Goal: Task Accomplishment & Management: Manage account settings

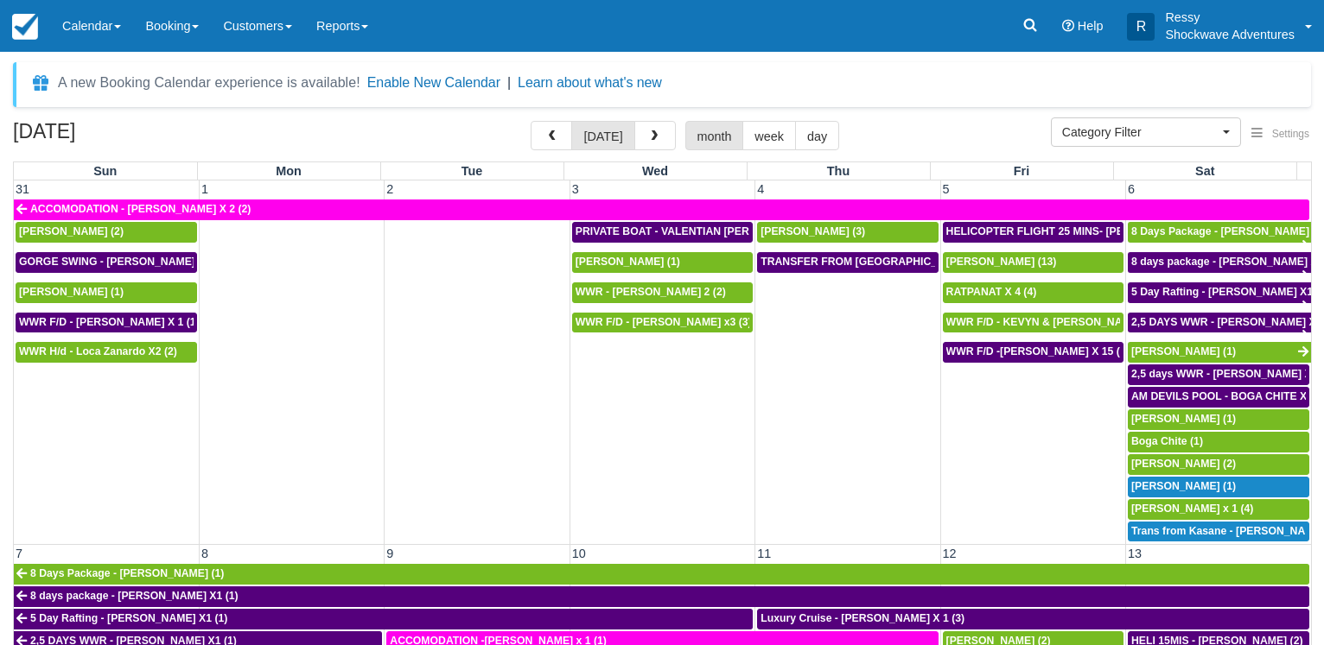
select select
click at [653, 138] on span "button" at bounding box center [654, 136] width 12 height 12
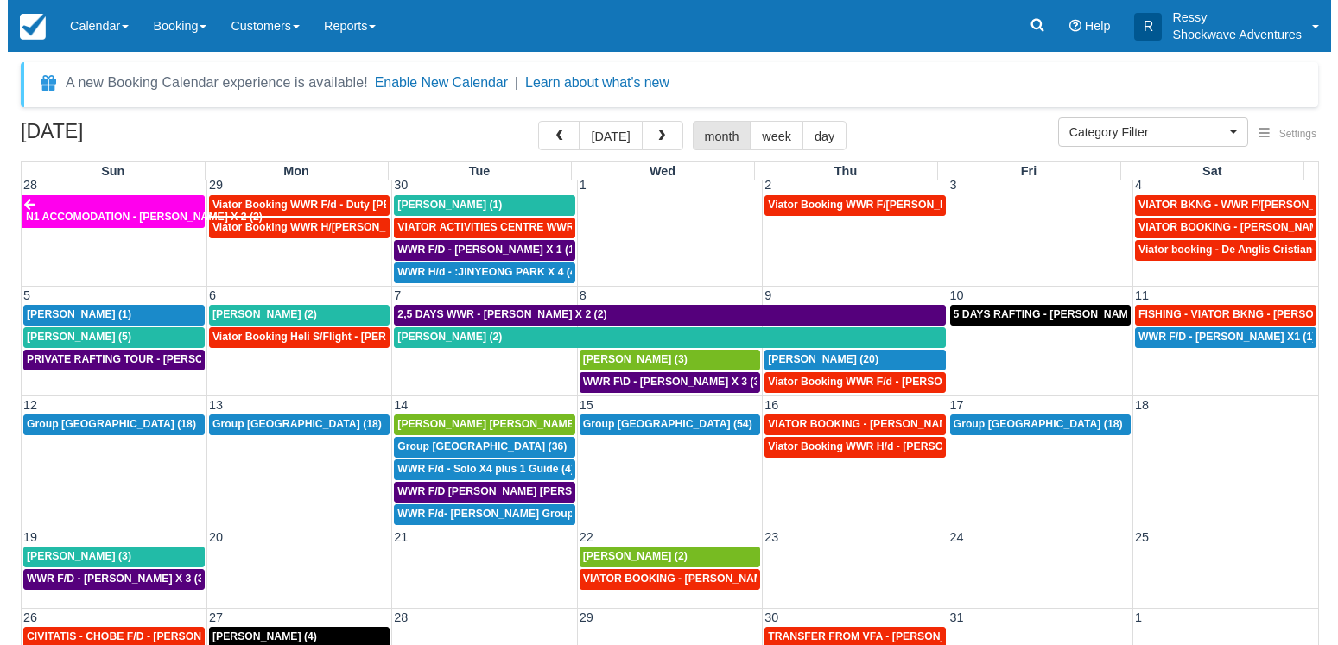
scroll to position [6, 0]
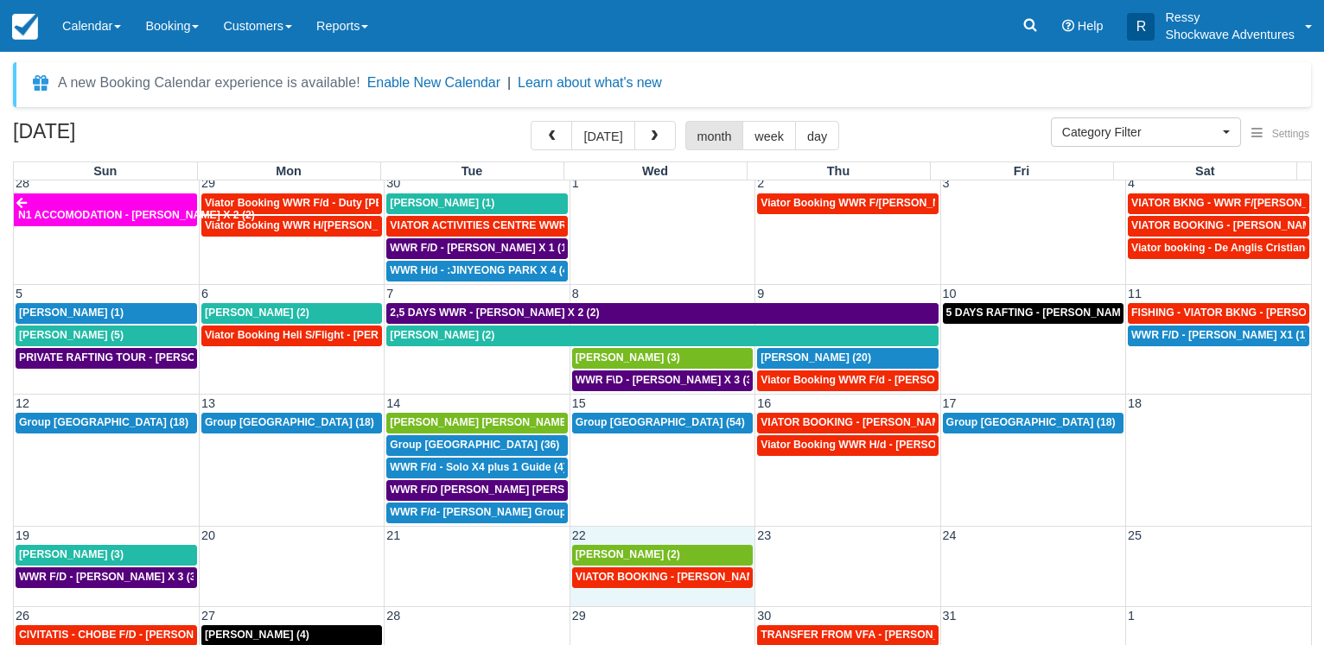
click at [658, 536] on td "22" at bounding box center [661, 535] width 185 height 18
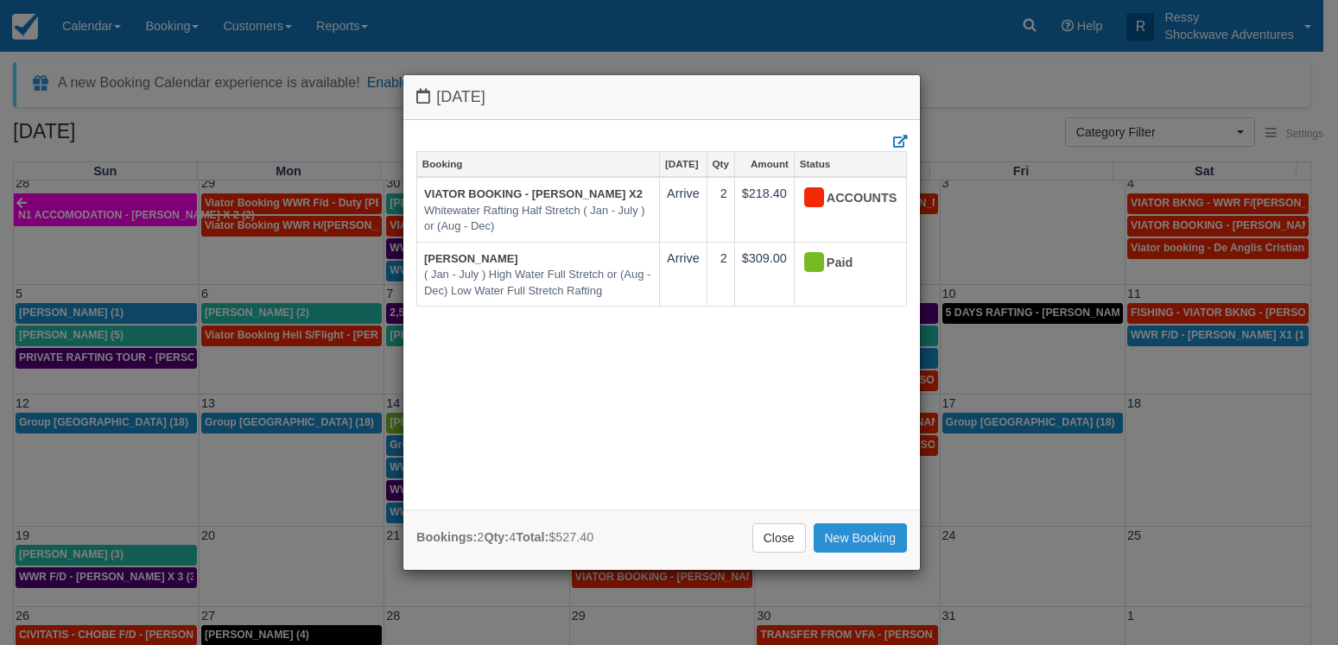
click at [839, 537] on link "New Booking" at bounding box center [861, 538] width 94 height 29
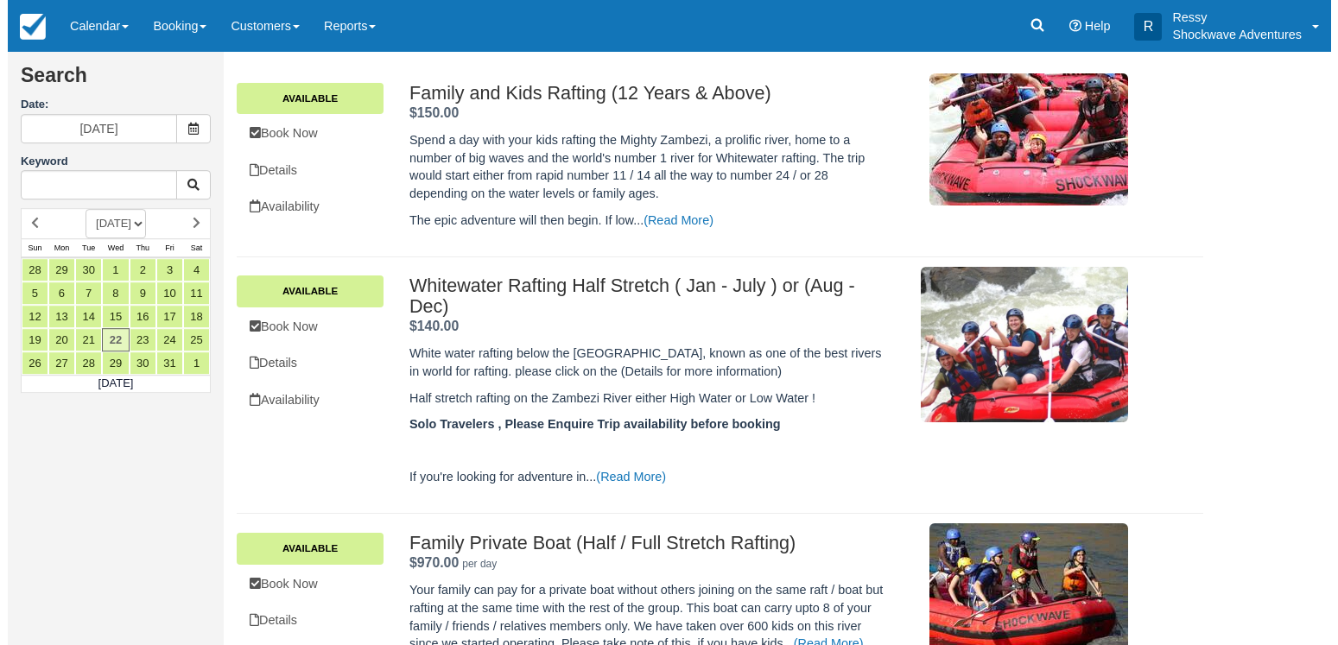
scroll to position [264, 0]
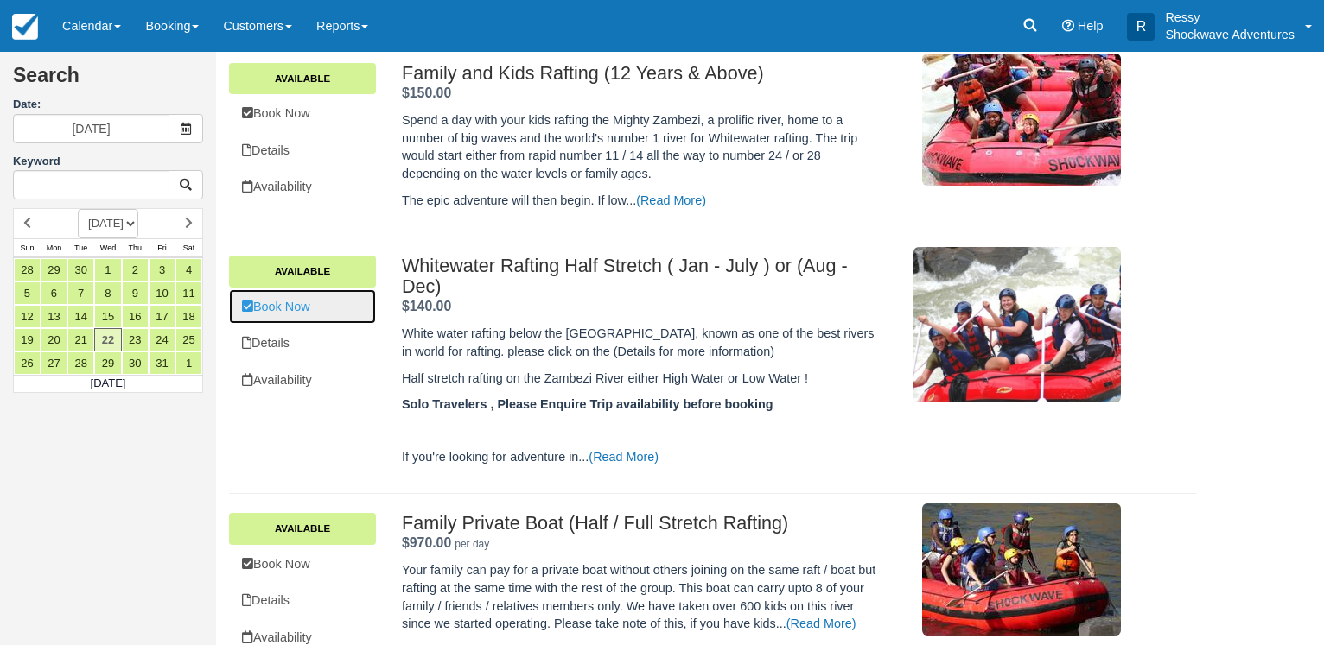
click at [331, 313] on link "Book Now" at bounding box center [302, 306] width 147 height 35
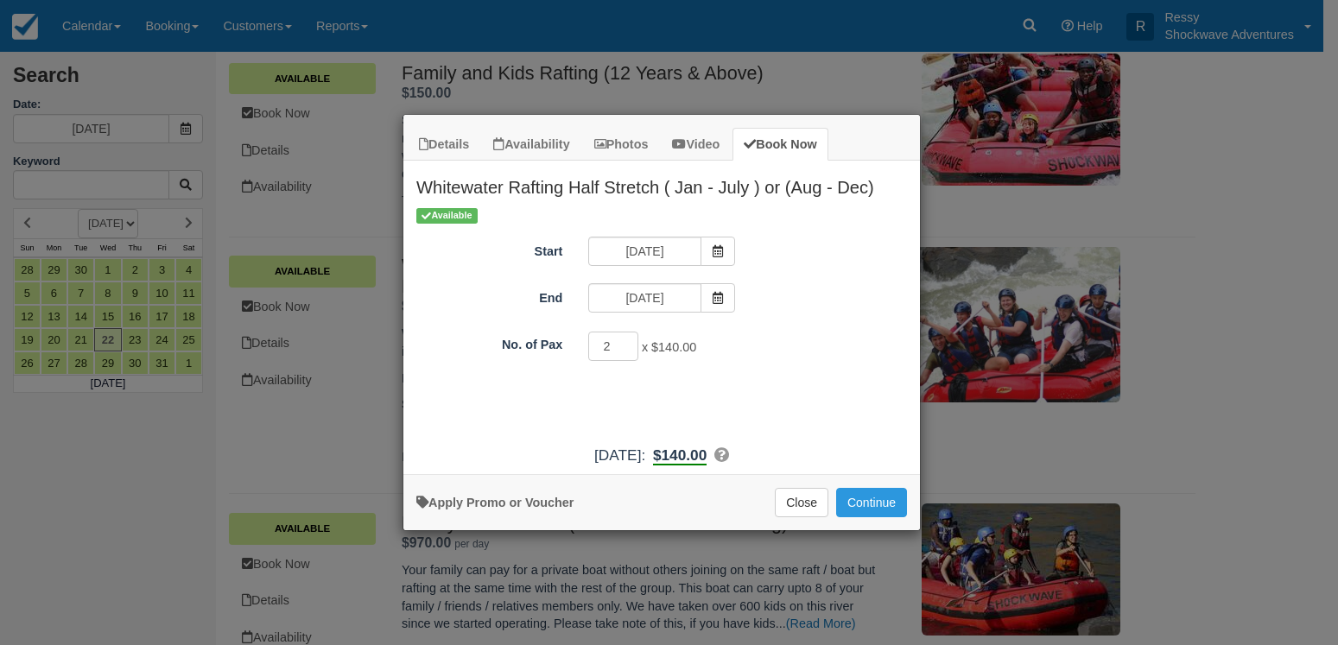
type input "2"
click at [624, 340] on input "2" at bounding box center [613, 346] width 50 height 29
click at [858, 495] on button "Continue" at bounding box center [871, 502] width 71 height 29
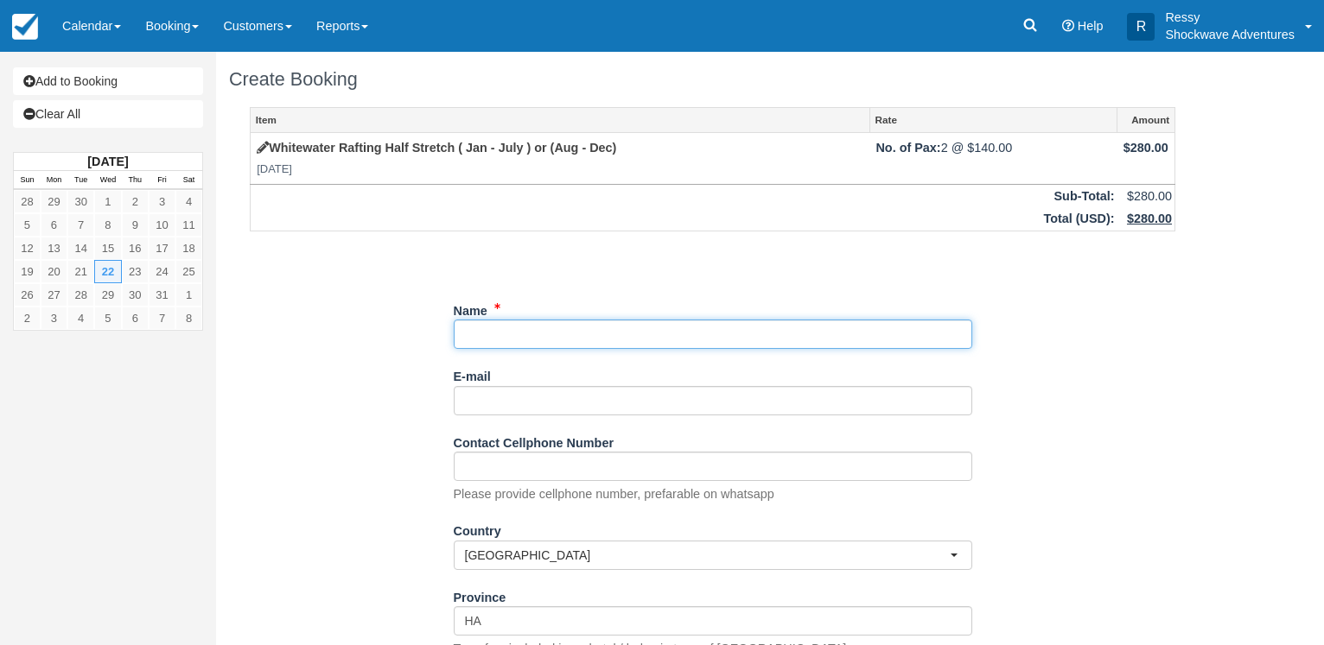
click at [496, 338] on input "Name" at bounding box center [713, 334] width 518 height 29
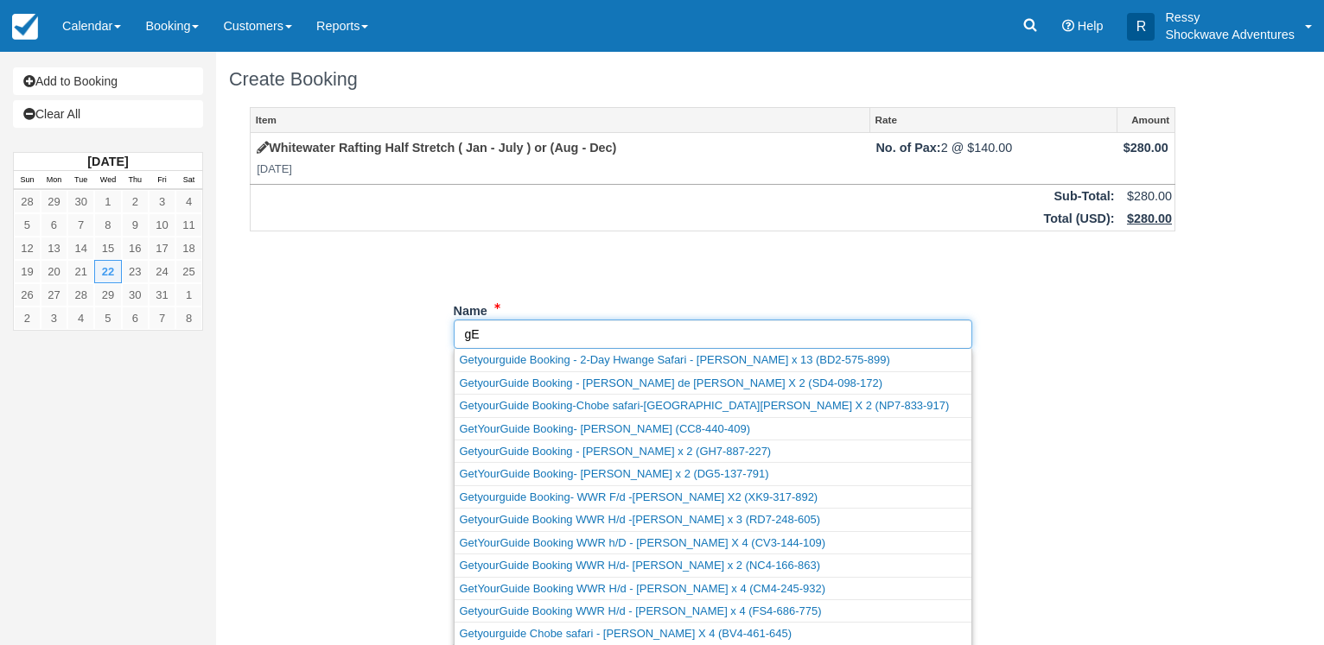
type input "g"
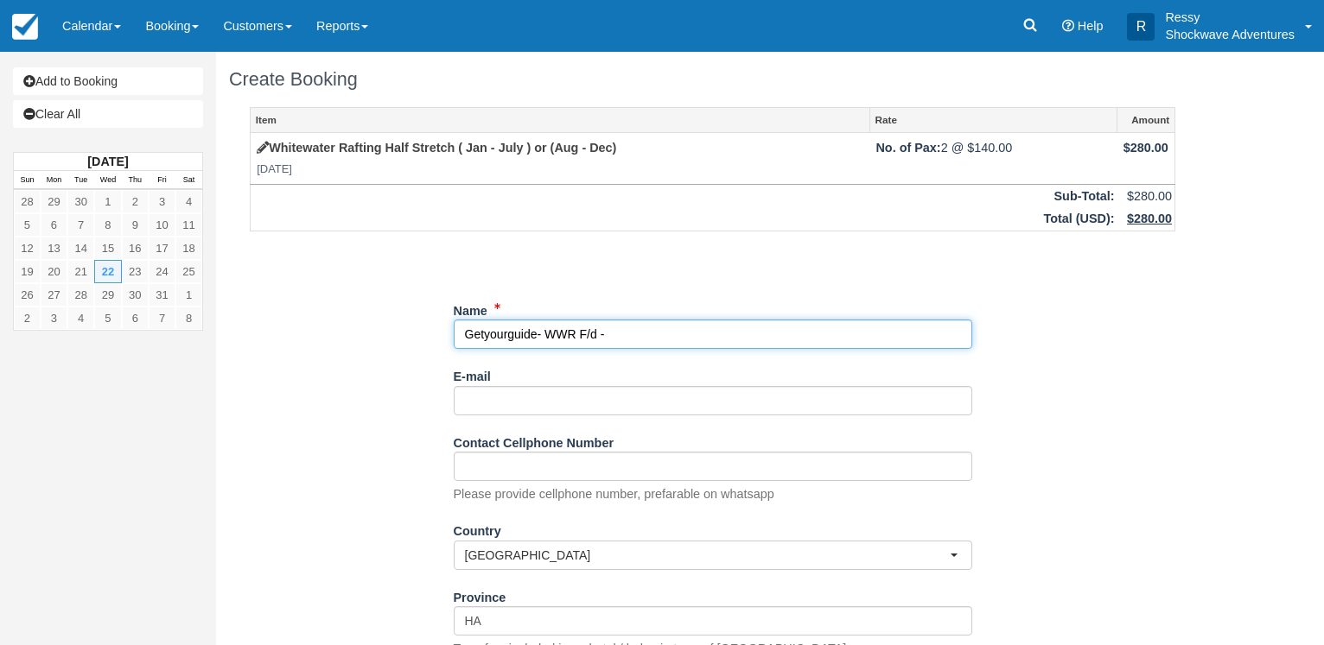
click at [618, 339] on input "Name" at bounding box center [713, 334] width 518 height 29
paste input "[PERSON_NAME]"
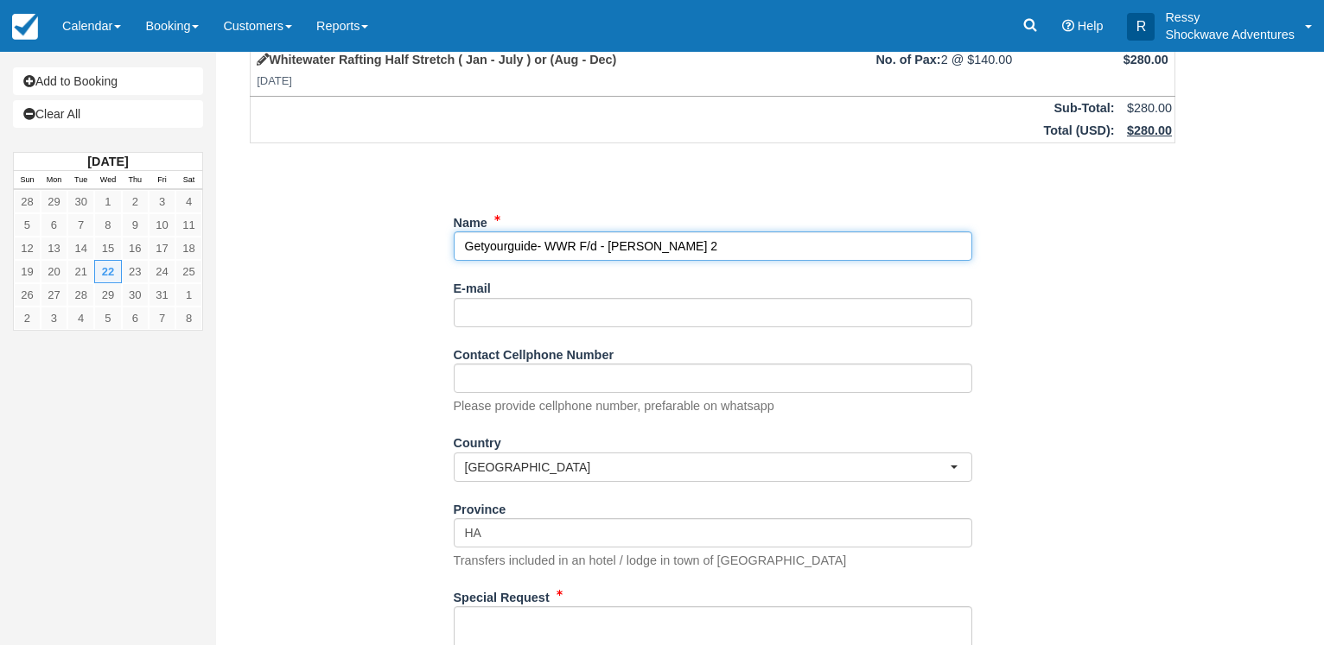
scroll to position [245, 0]
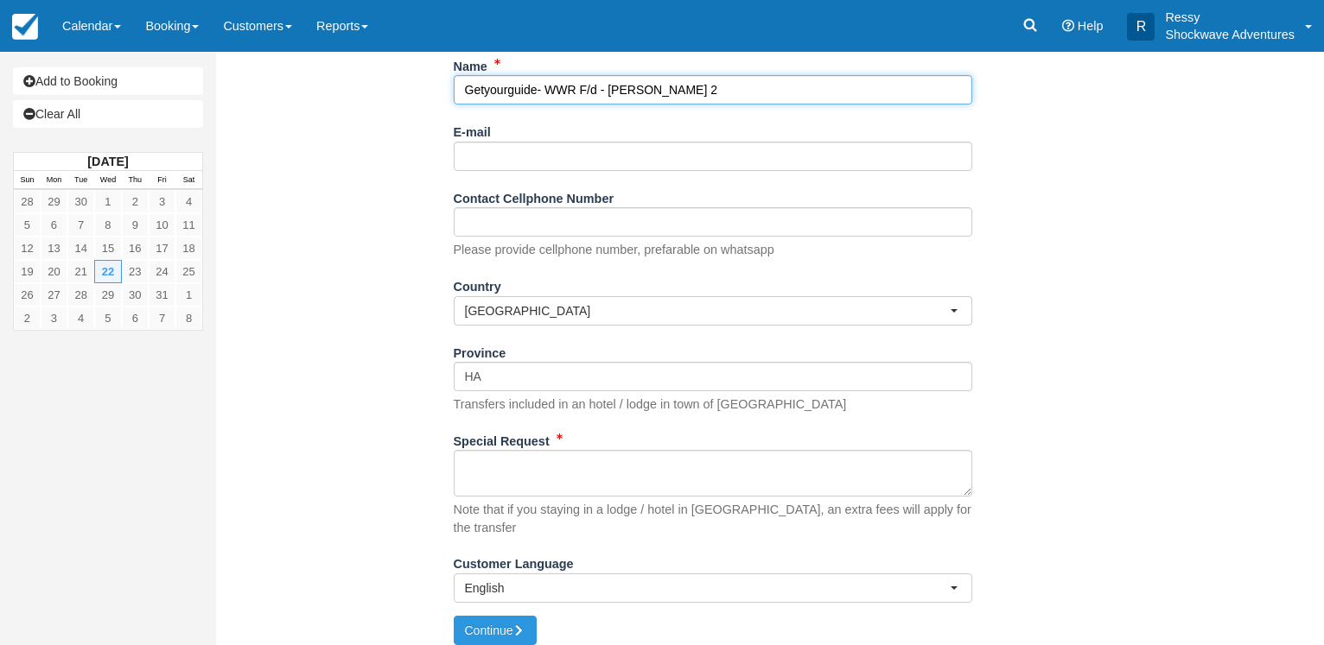
type input "Getyourguide- WWR F/d - [PERSON_NAME] 2"
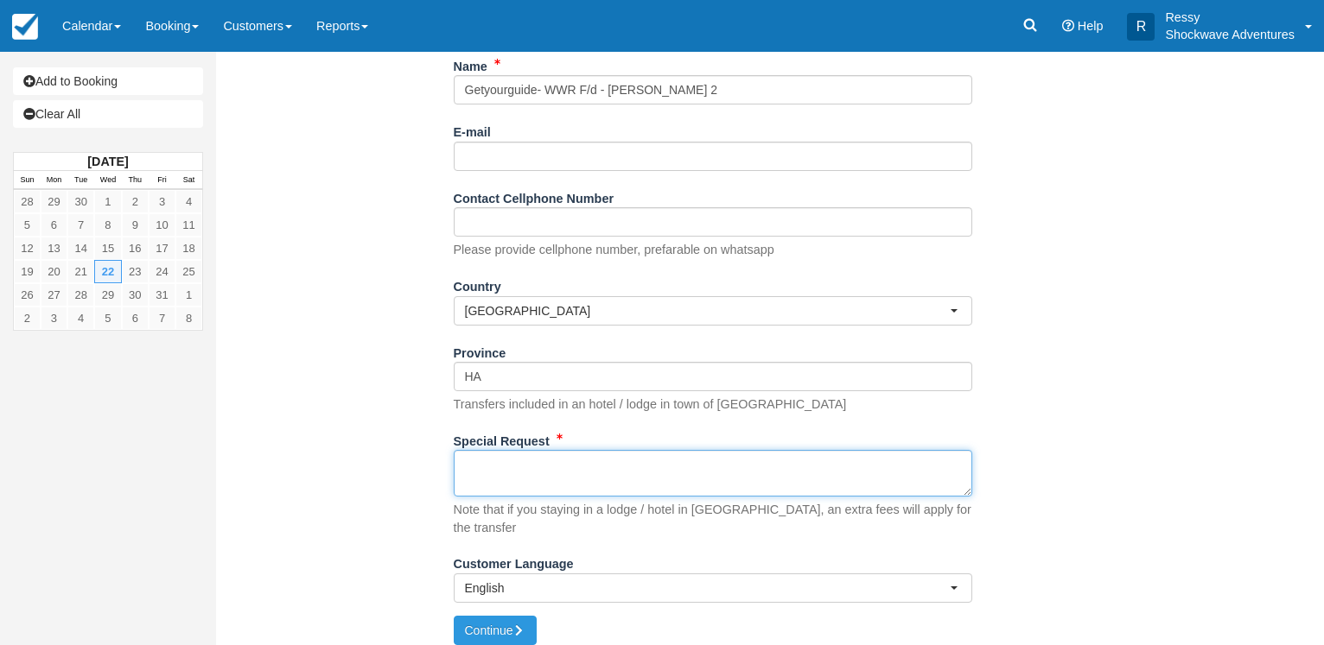
click at [619, 478] on textarea "Special Request" at bounding box center [713, 473] width 518 height 47
paste textarea "Most important data for this booking: Date: October 22, 2025 8:00 AM Price: $ 3…"
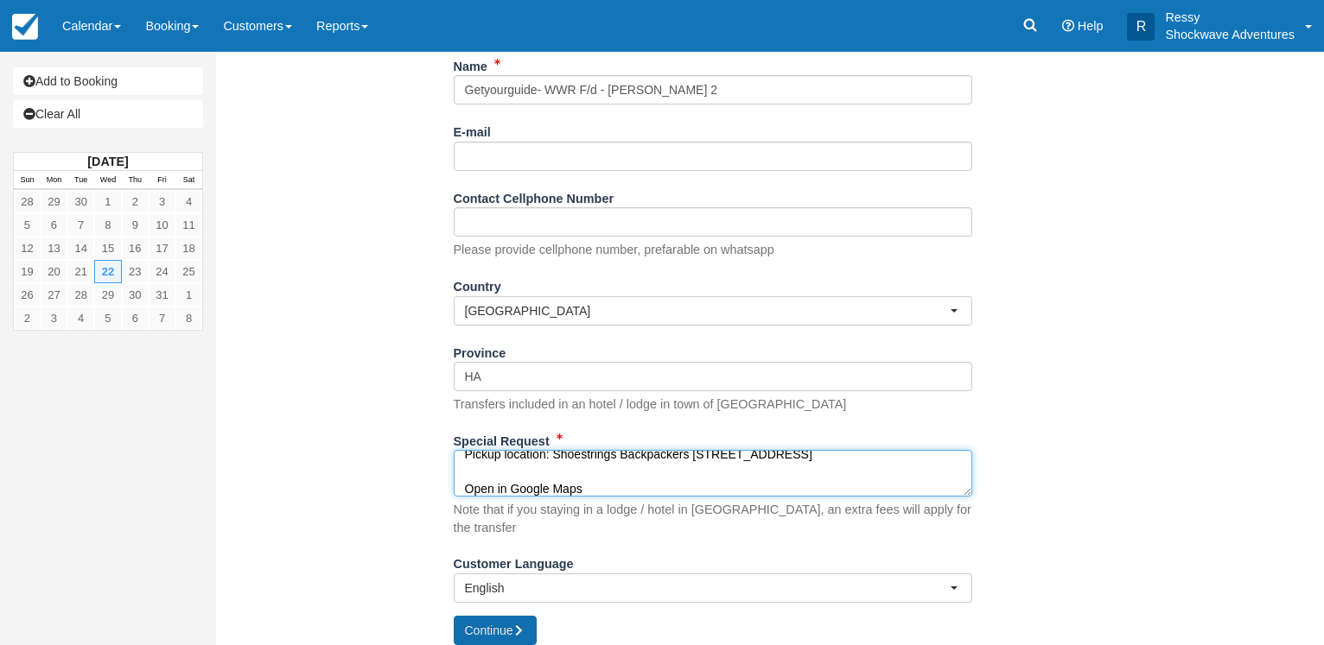
type textarea "Most important data for this booking: Date: October 22, 2025 8:00 AM Price: $ 3…"
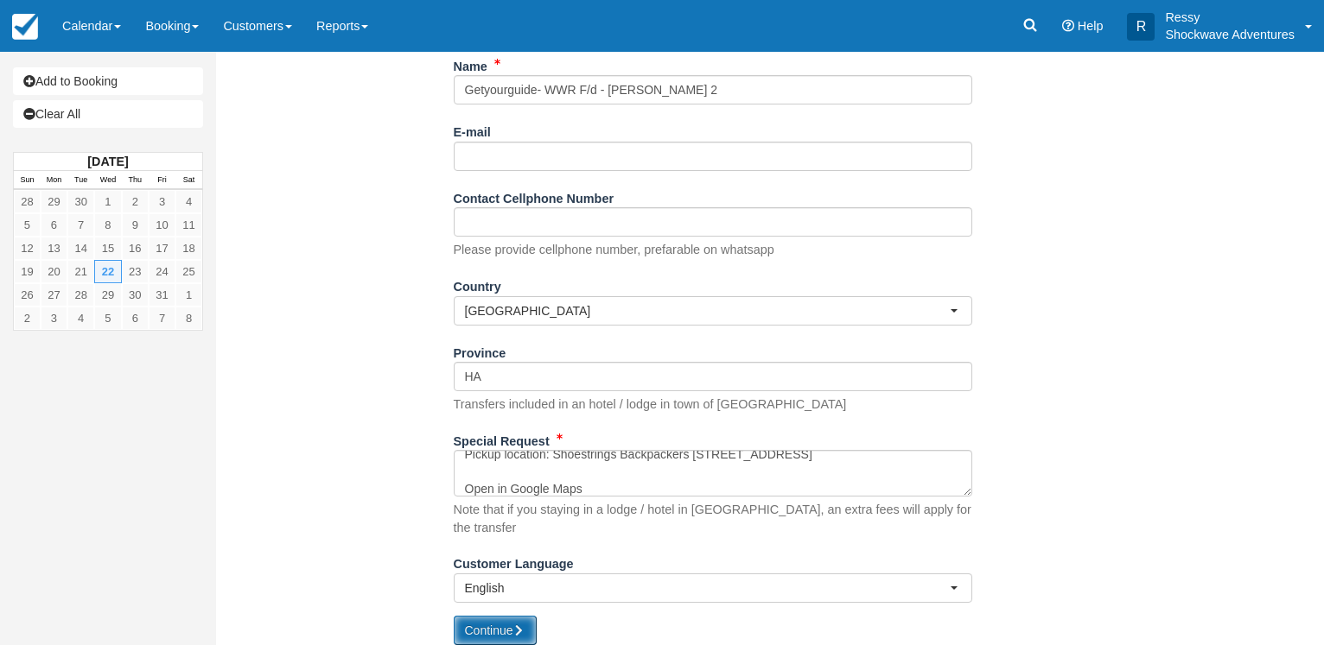
click at [510, 624] on button "Continue" at bounding box center [495, 630] width 83 height 29
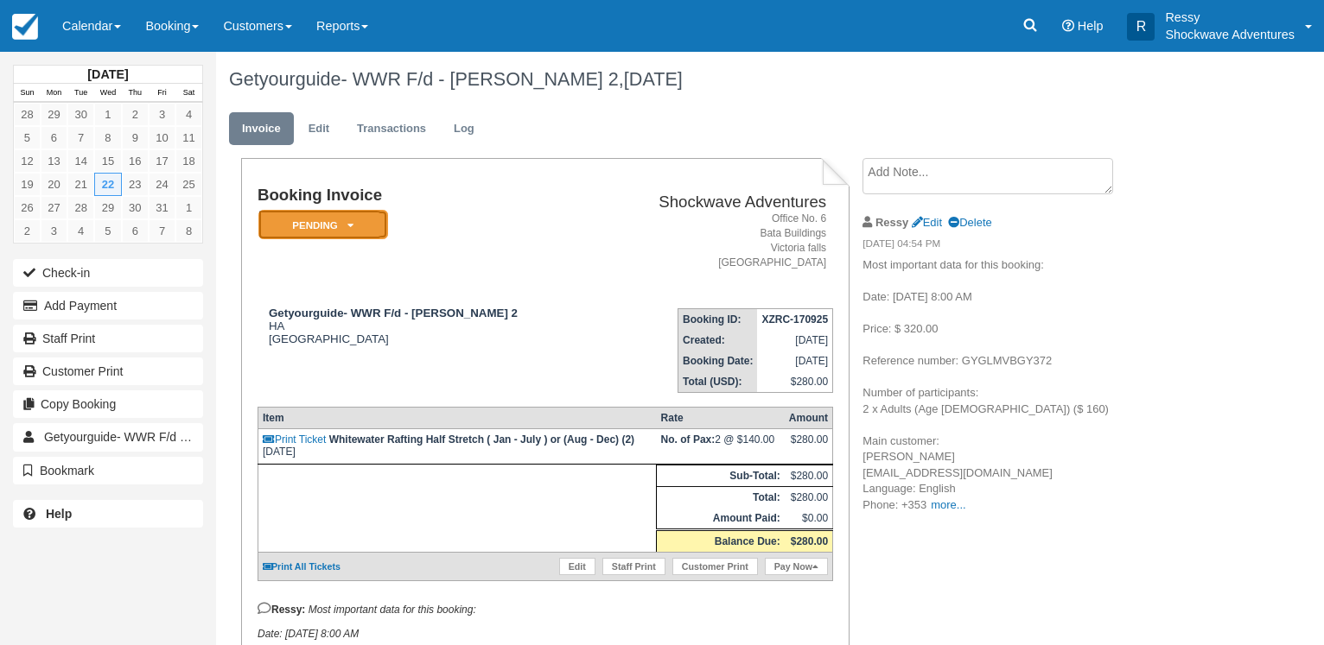
click at [360, 225] on em "Pending" at bounding box center [323, 225] width 130 height 30
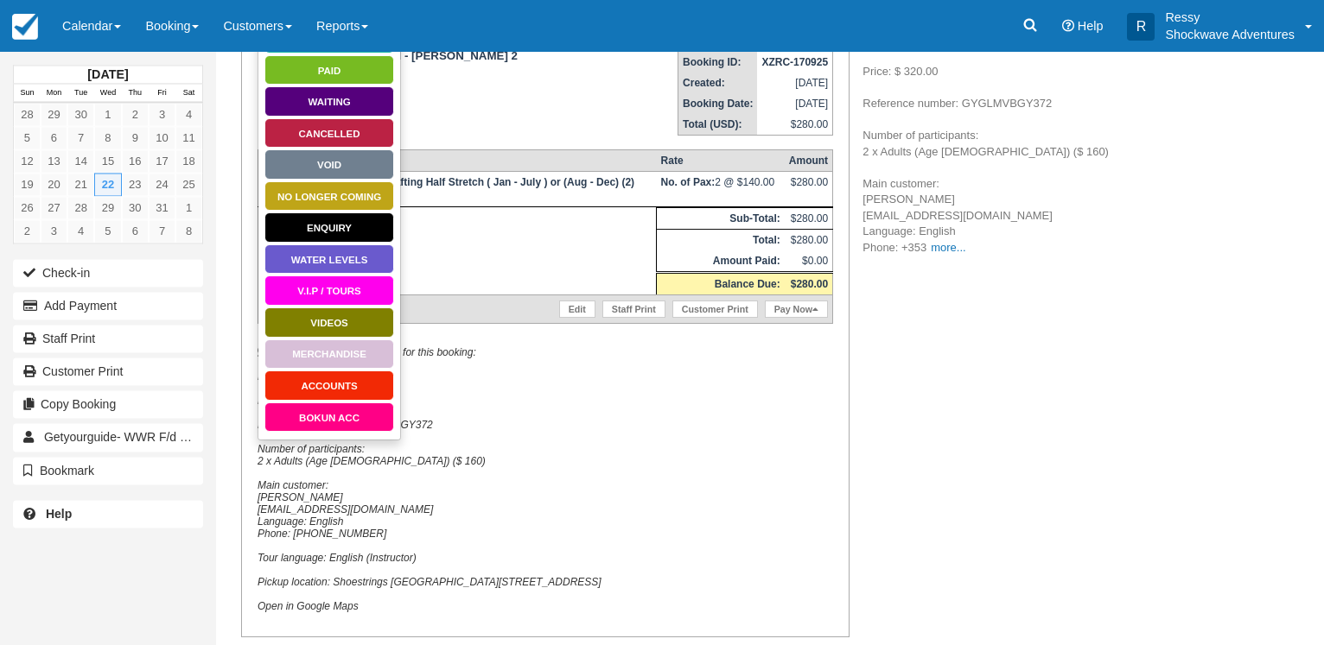
scroll to position [264, 0]
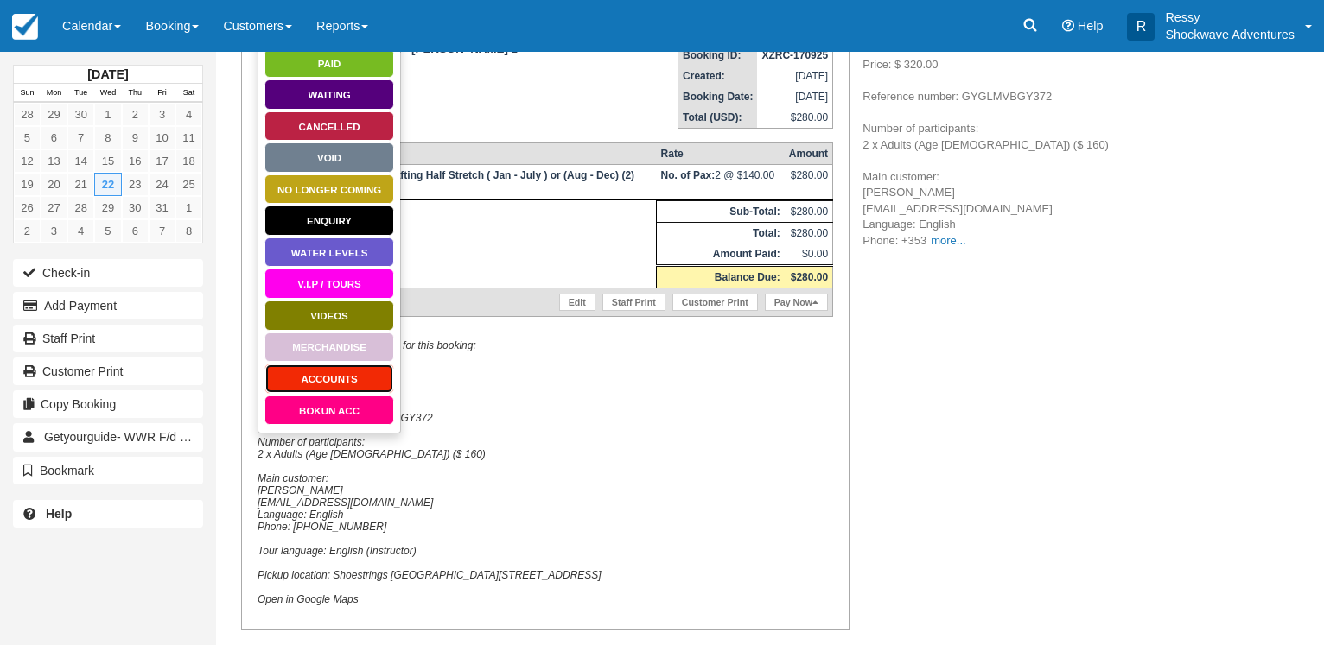
click at [328, 382] on link "ACCOUNTS" at bounding box center [329, 379] width 130 height 30
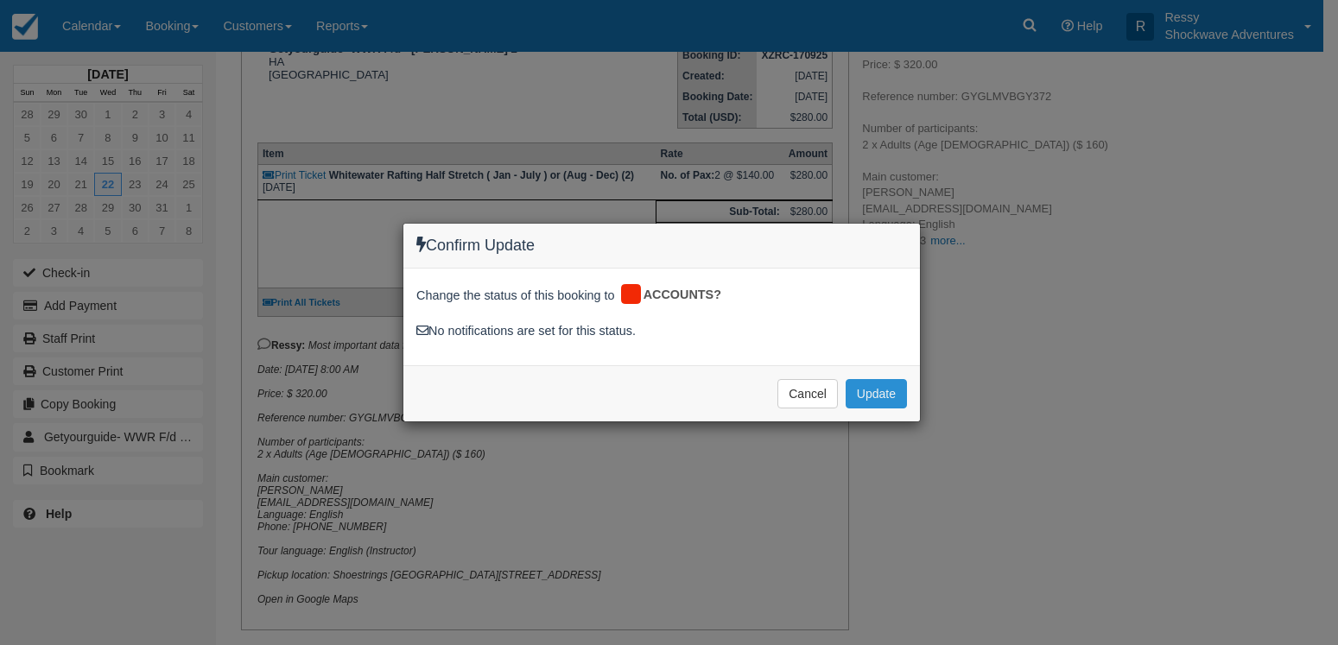
click at [896, 394] on button "Update" at bounding box center [876, 393] width 61 height 29
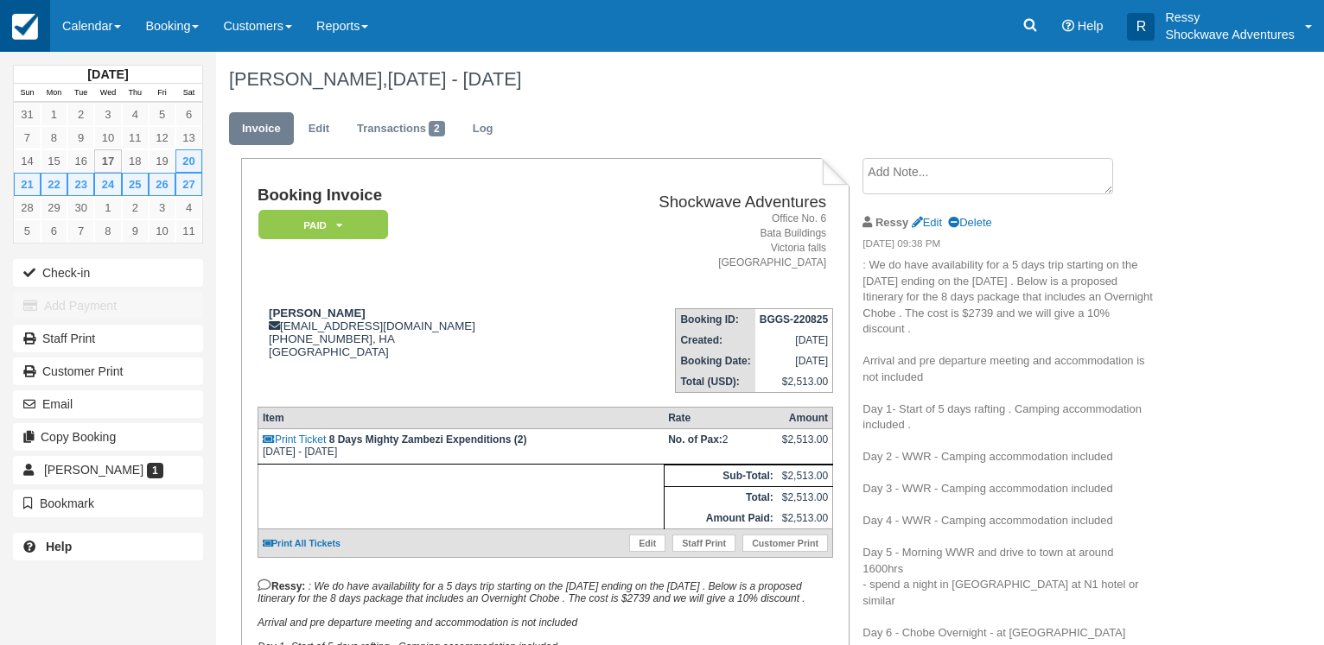
scroll to position [88, 0]
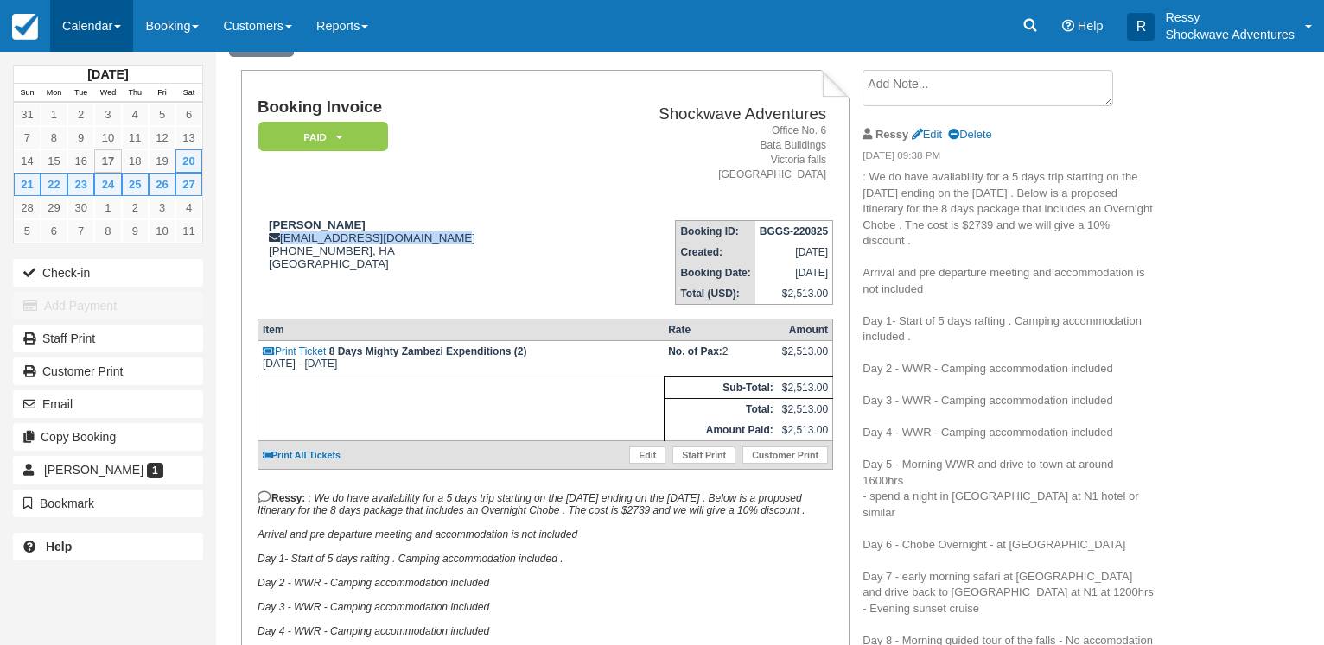
click at [102, 18] on link "Calendar" at bounding box center [91, 26] width 83 height 52
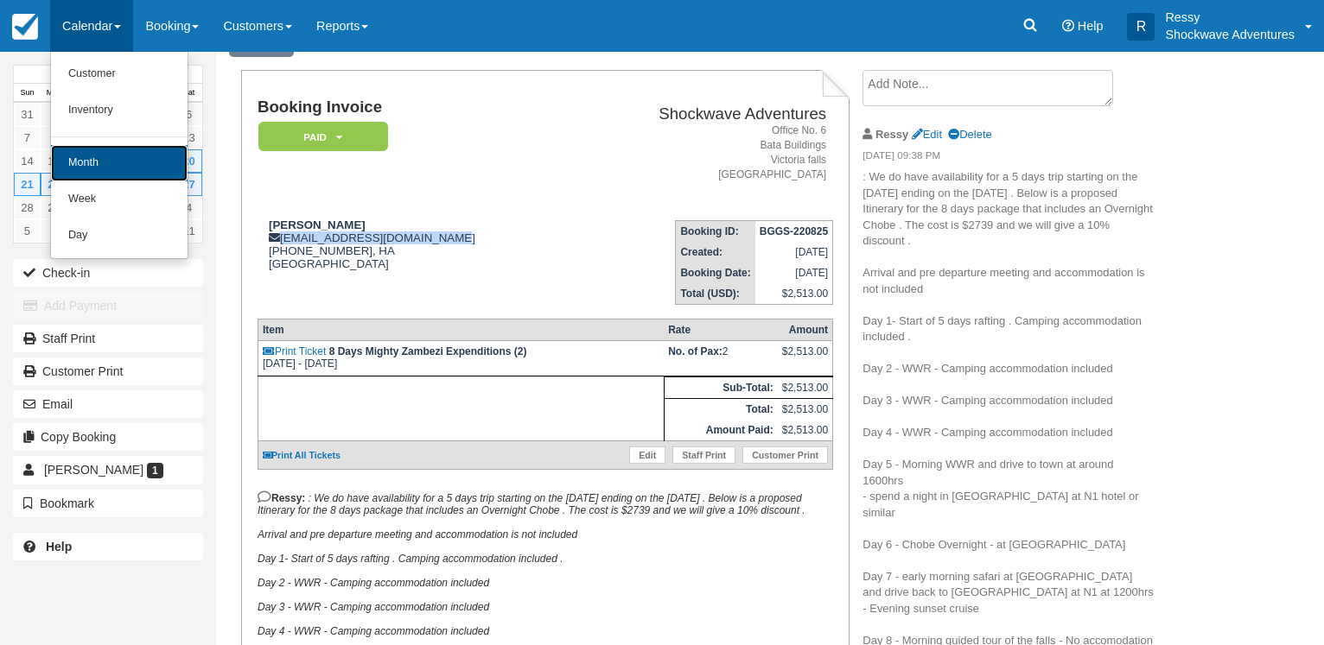
click at [101, 157] on link "Month" at bounding box center [119, 163] width 137 height 36
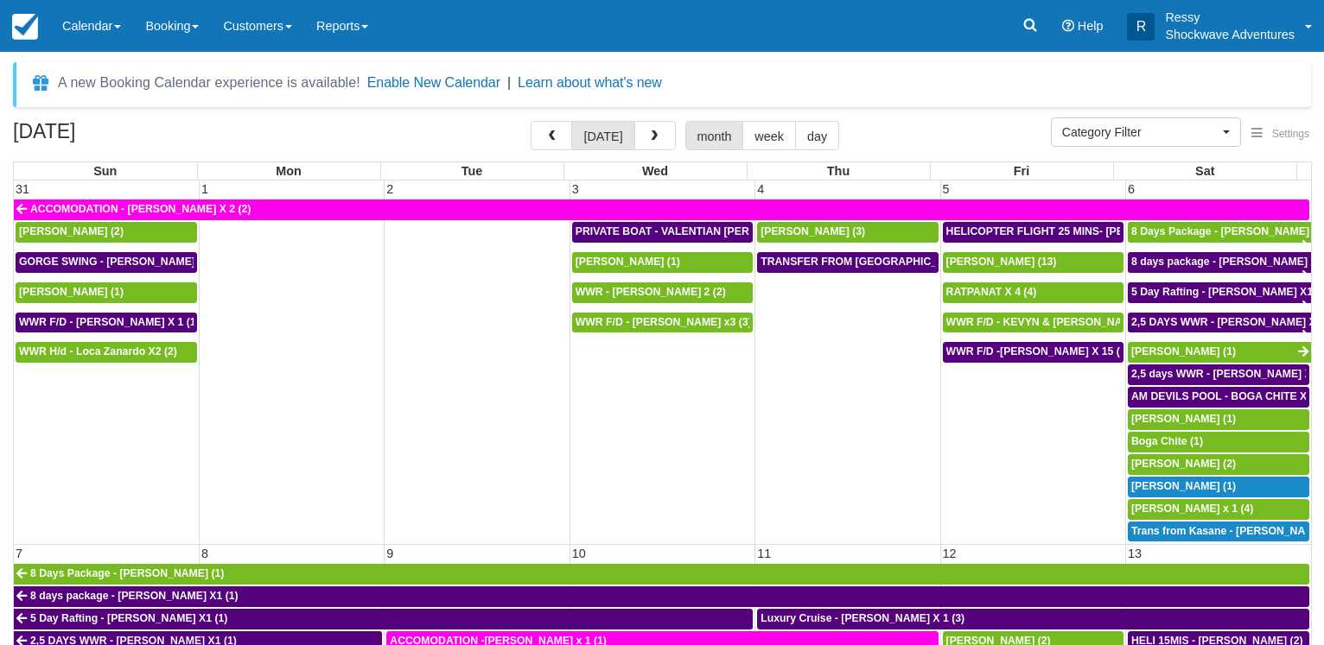
select select
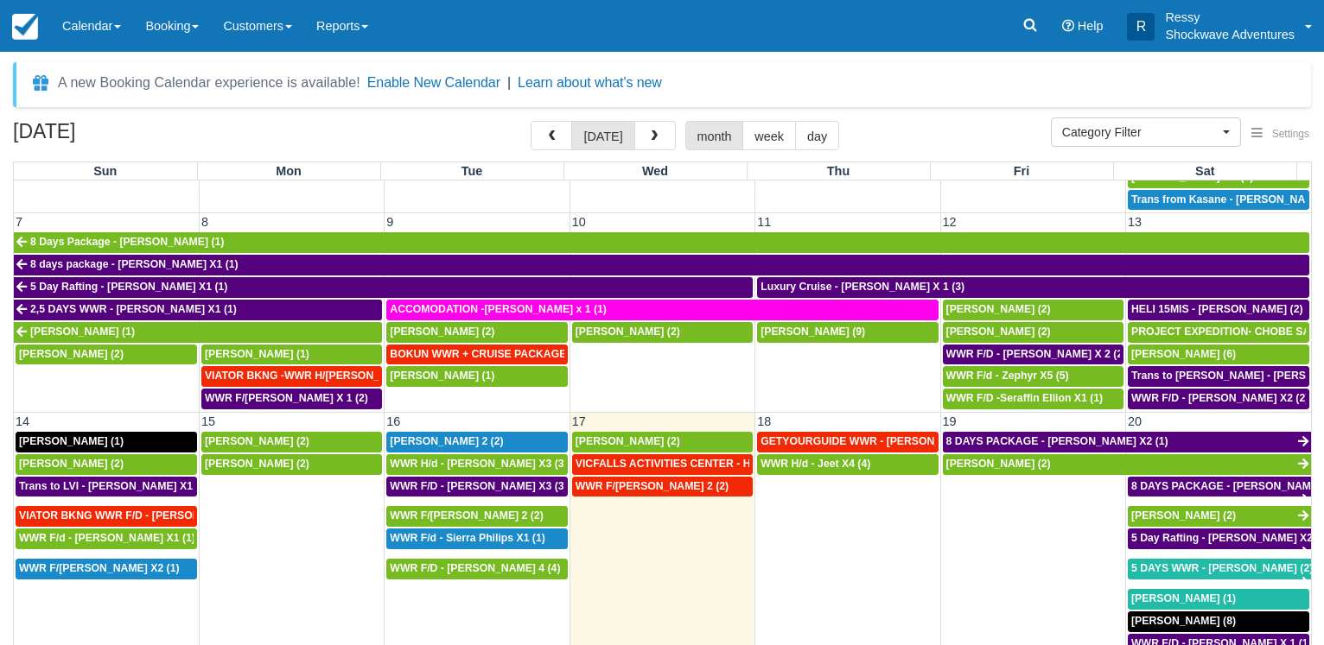
scroll to position [498, 0]
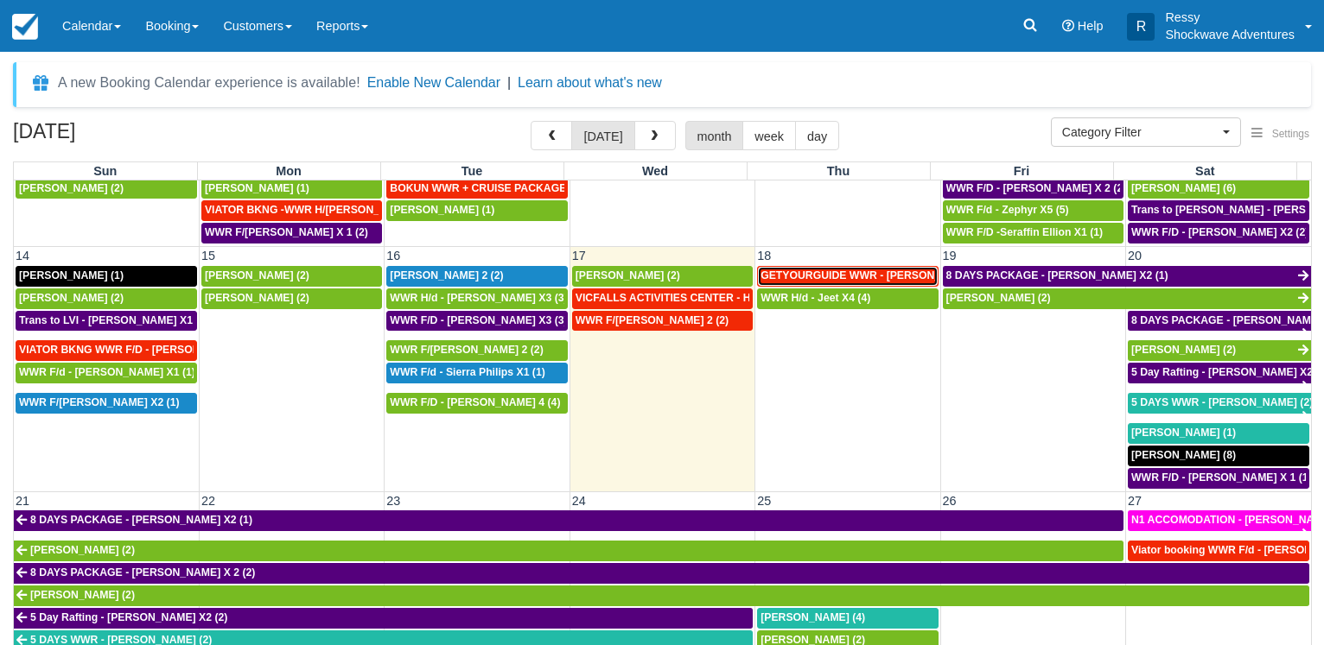
click at [841, 270] on span "GETYOURGUIDE WWR - Fiona Sheahan X 9 (9)" at bounding box center [884, 276] width 249 height 12
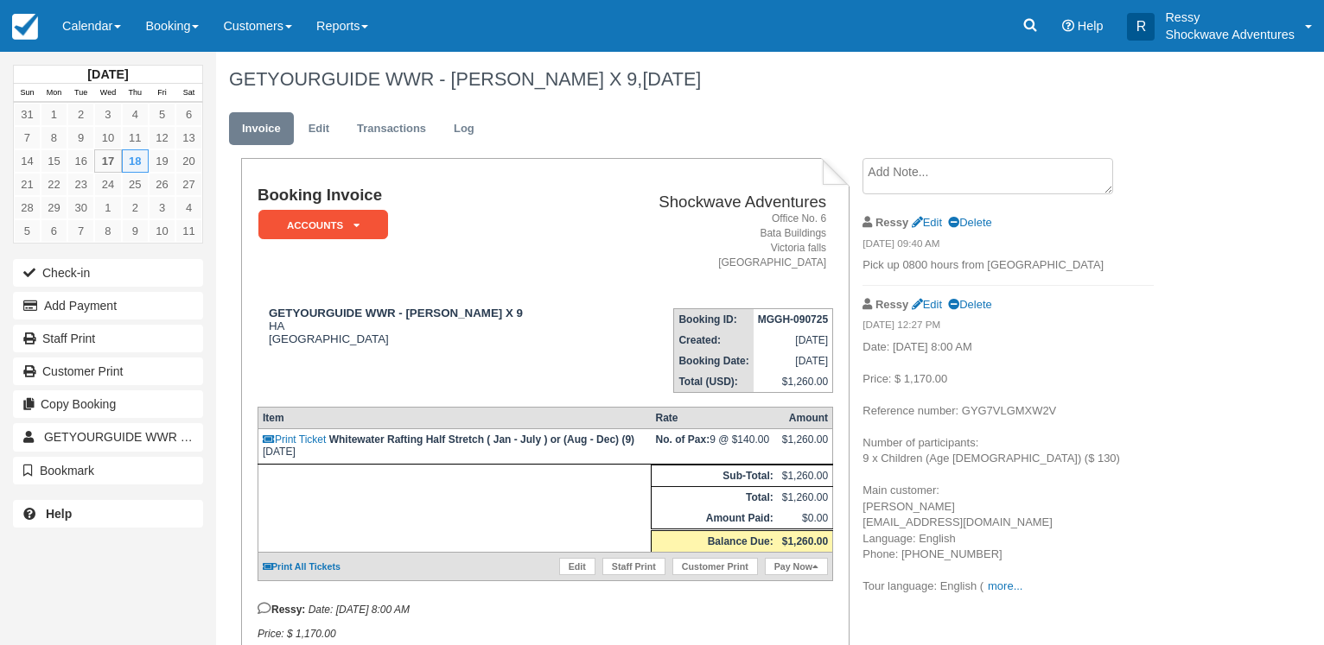
scroll to position [289, 0]
